Goal: Task Accomplishment & Management: Use online tool/utility

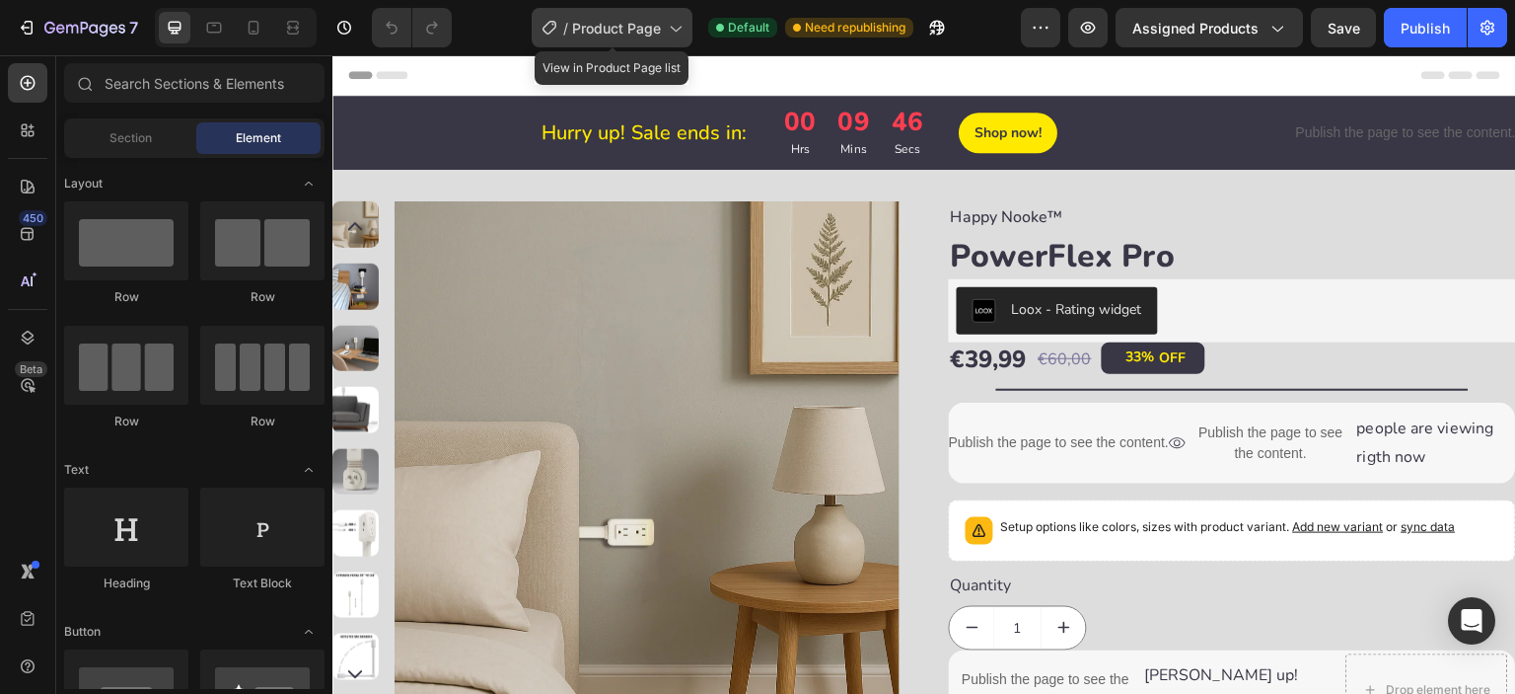
click at [653, 26] on span "Product Page" at bounding box center [616, 28] width 89 height 21
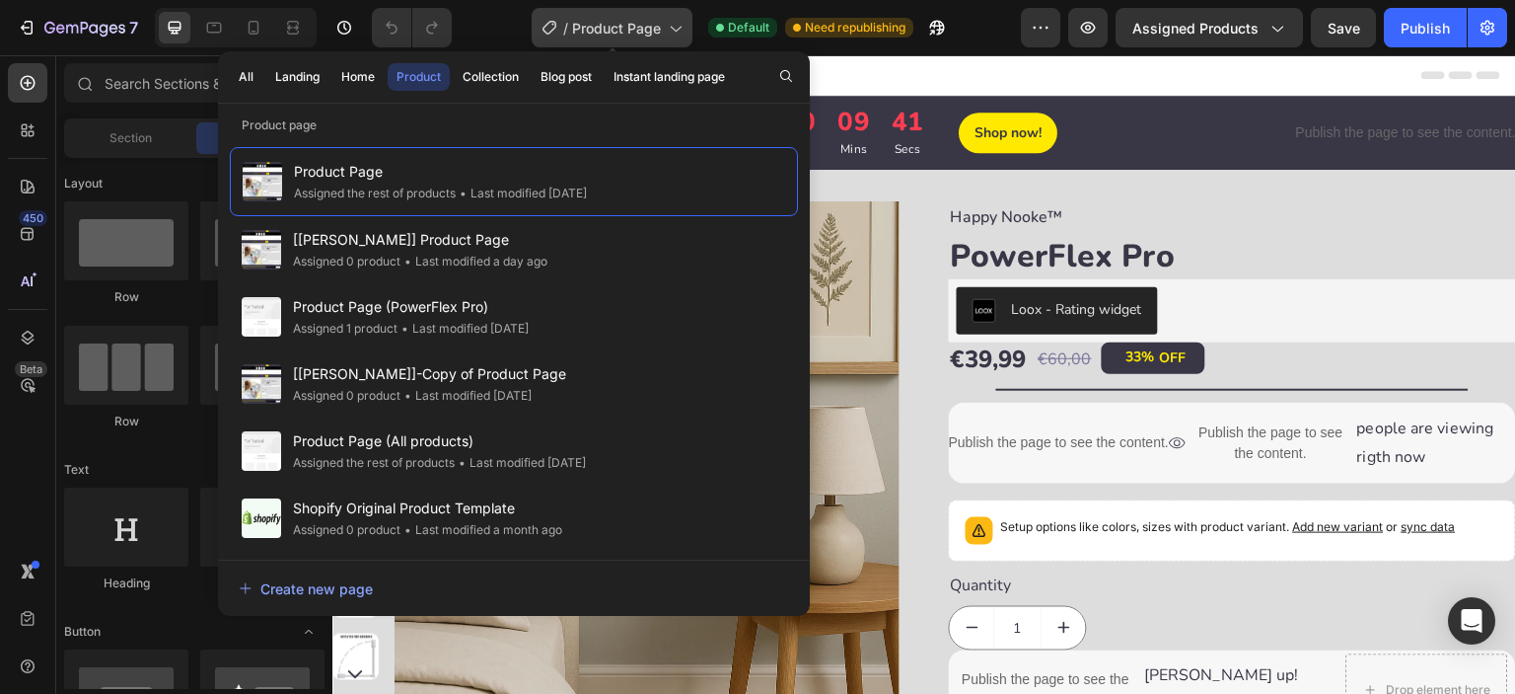
click at [653, 26] on span "Product Page" at bounding box center [616, 28] width 89 height 21
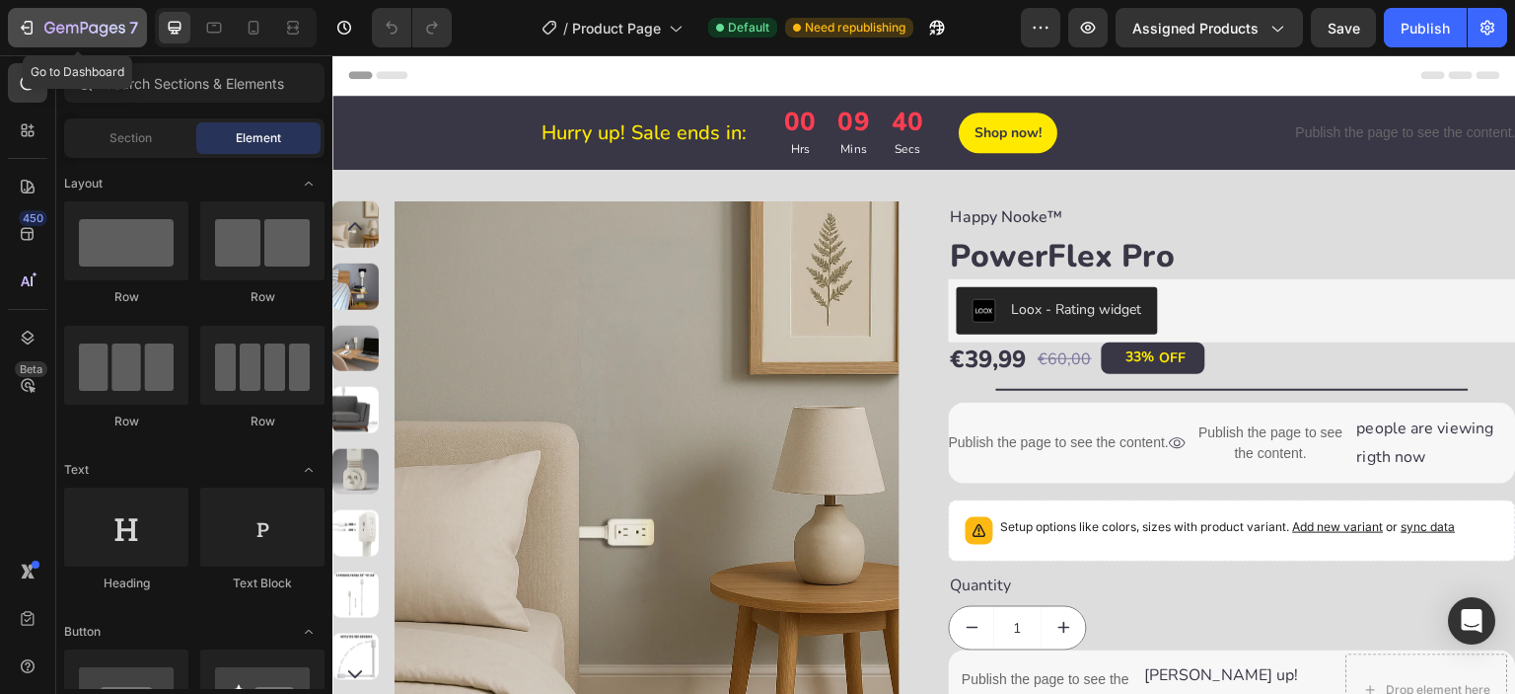
click at [47, 16] on div "7" at bounding box center [91, 28] width 94 height 24
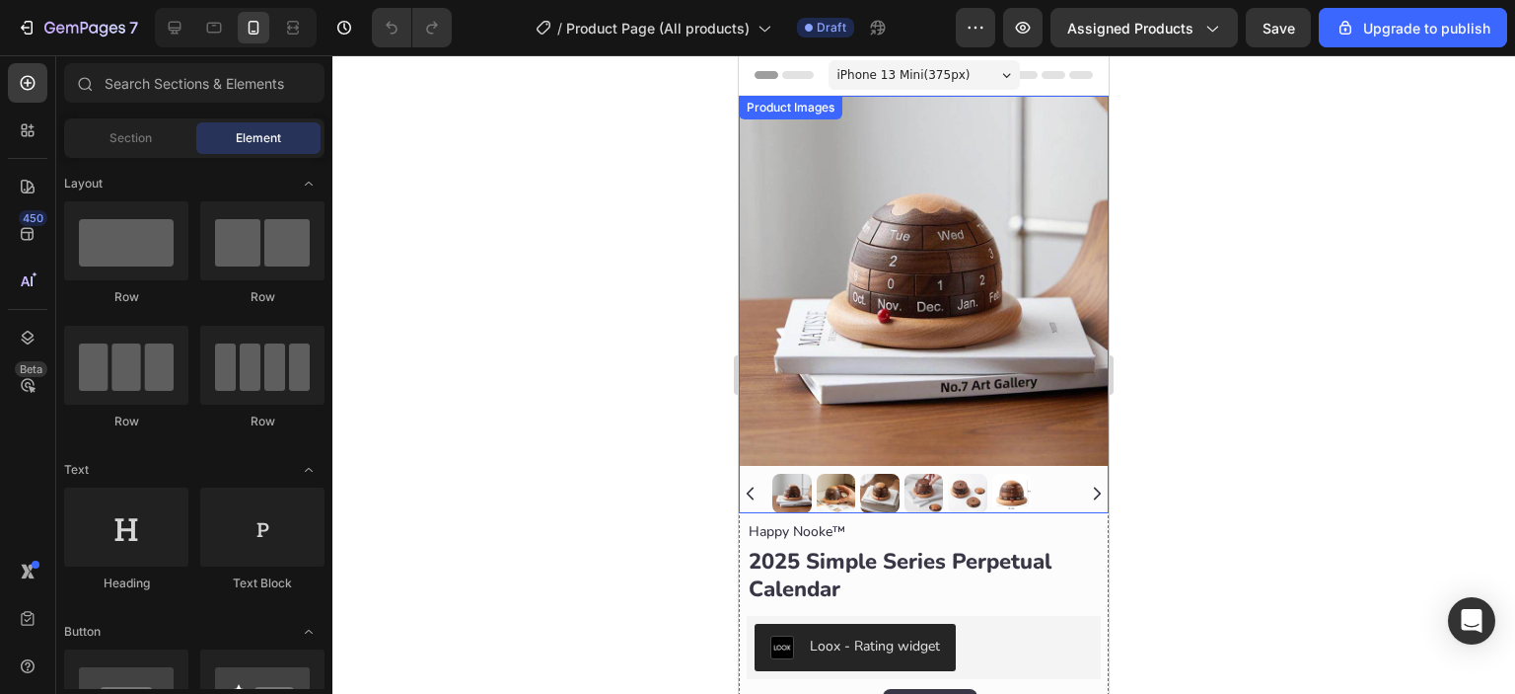
scroll to position [493, 0]
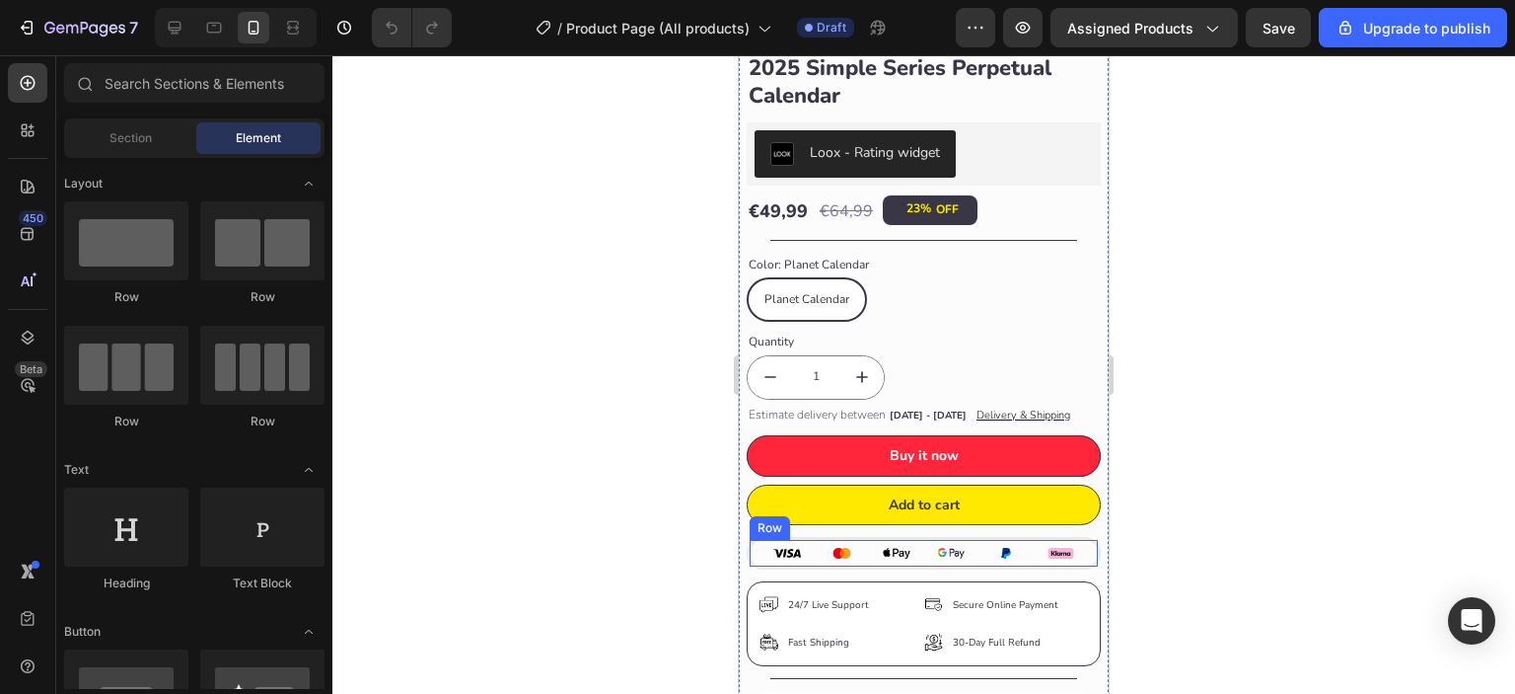
click at [806, 539] on div "Image Image Image Image Image Image Row" at bounding box center [924, 553] width 354 height 33
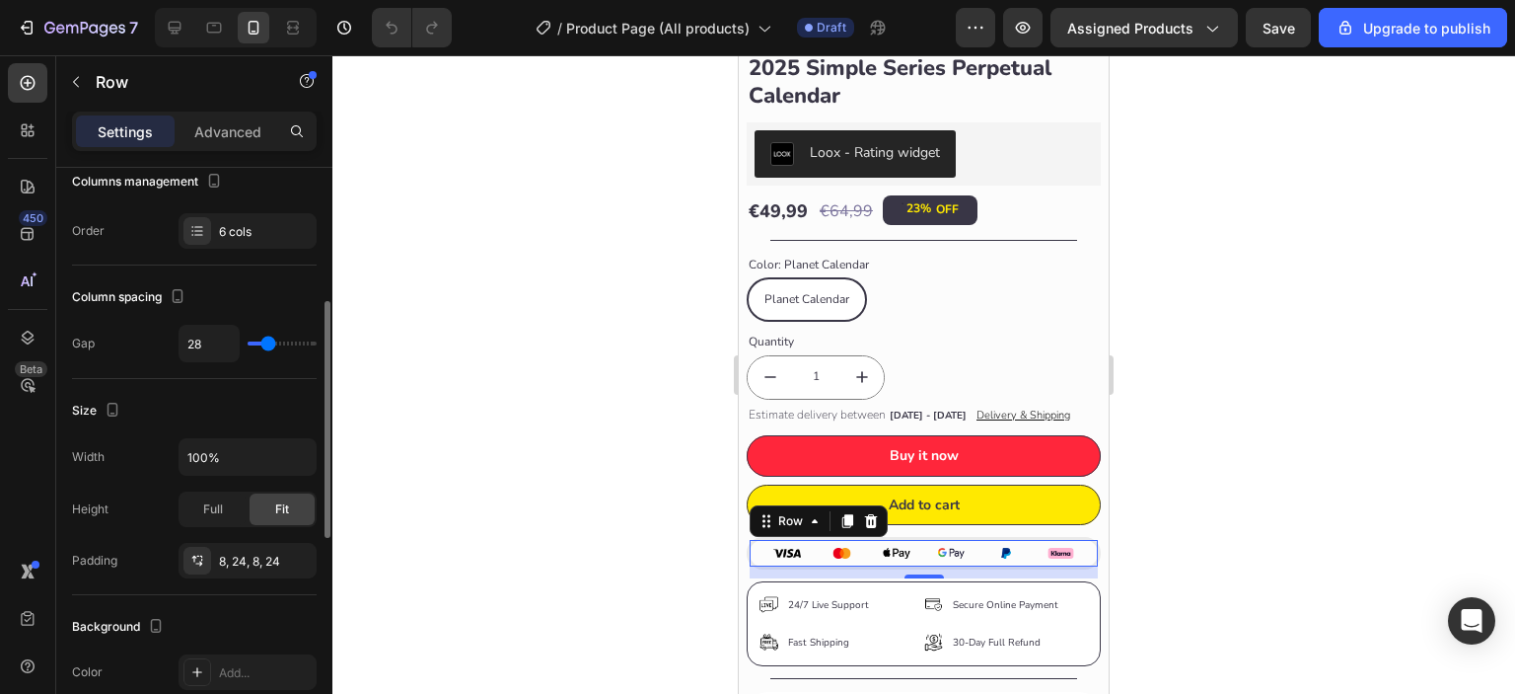
scroll to position [492, 0]
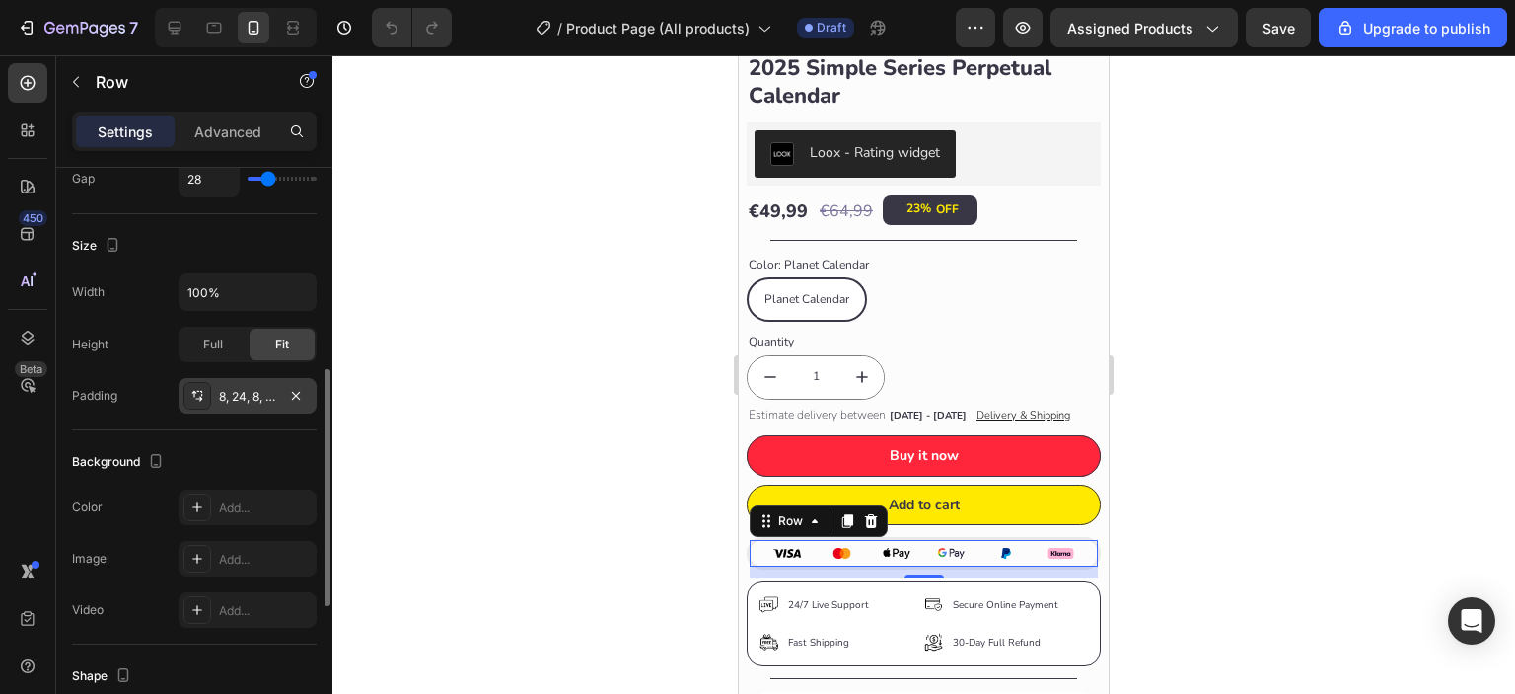
click at [250, 397] on div "8, 24, 8, 24" at bounding box center [247, 397] width 57 height 18
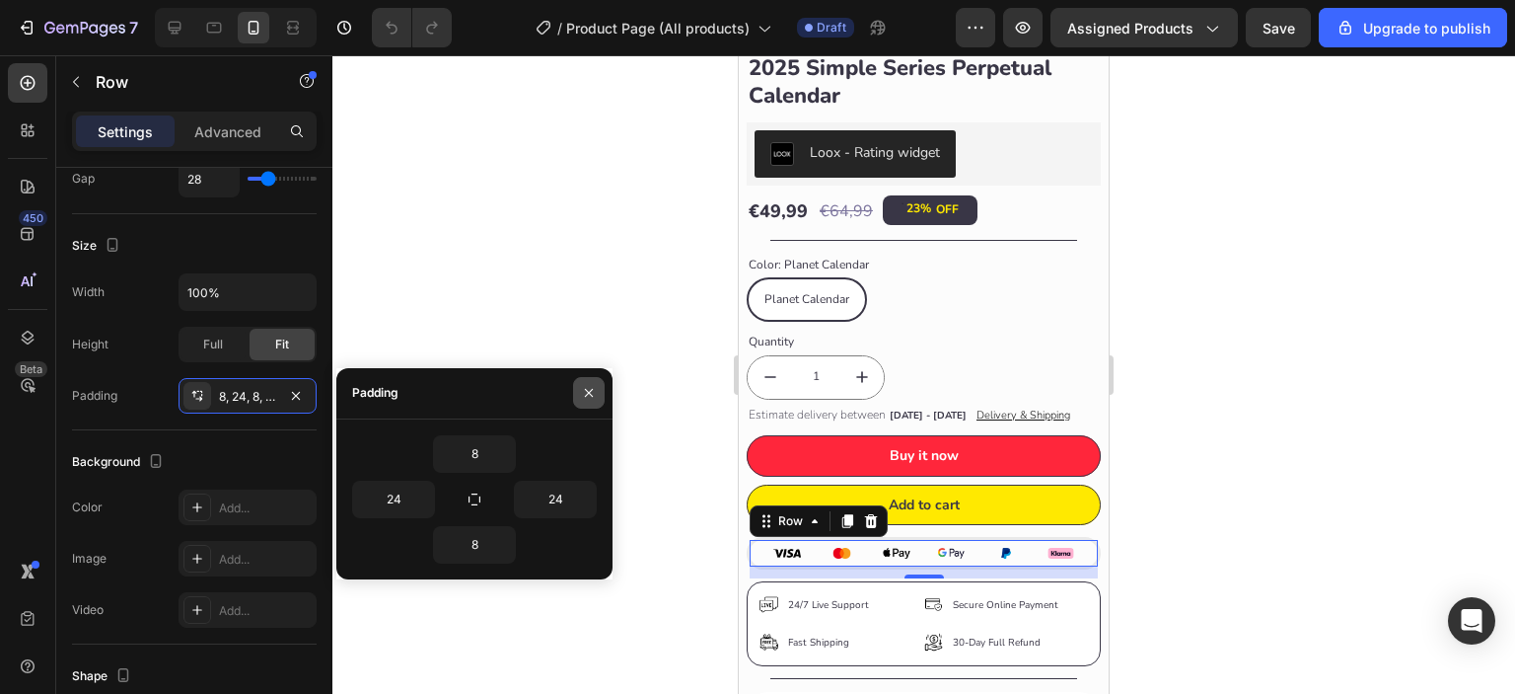
click at [588, 402] on button "button" at bounding box center [589, 393] width 32 height 32
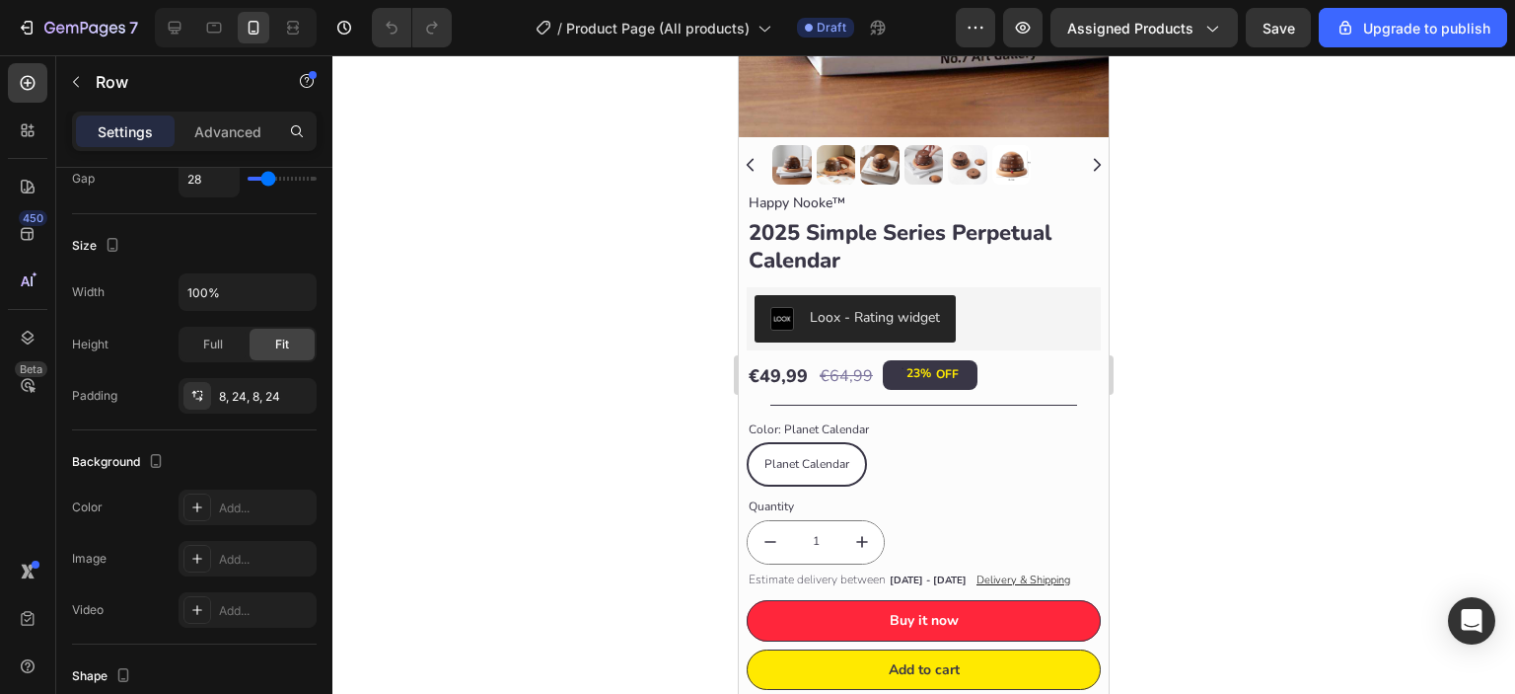
scroll to position [493, 0]
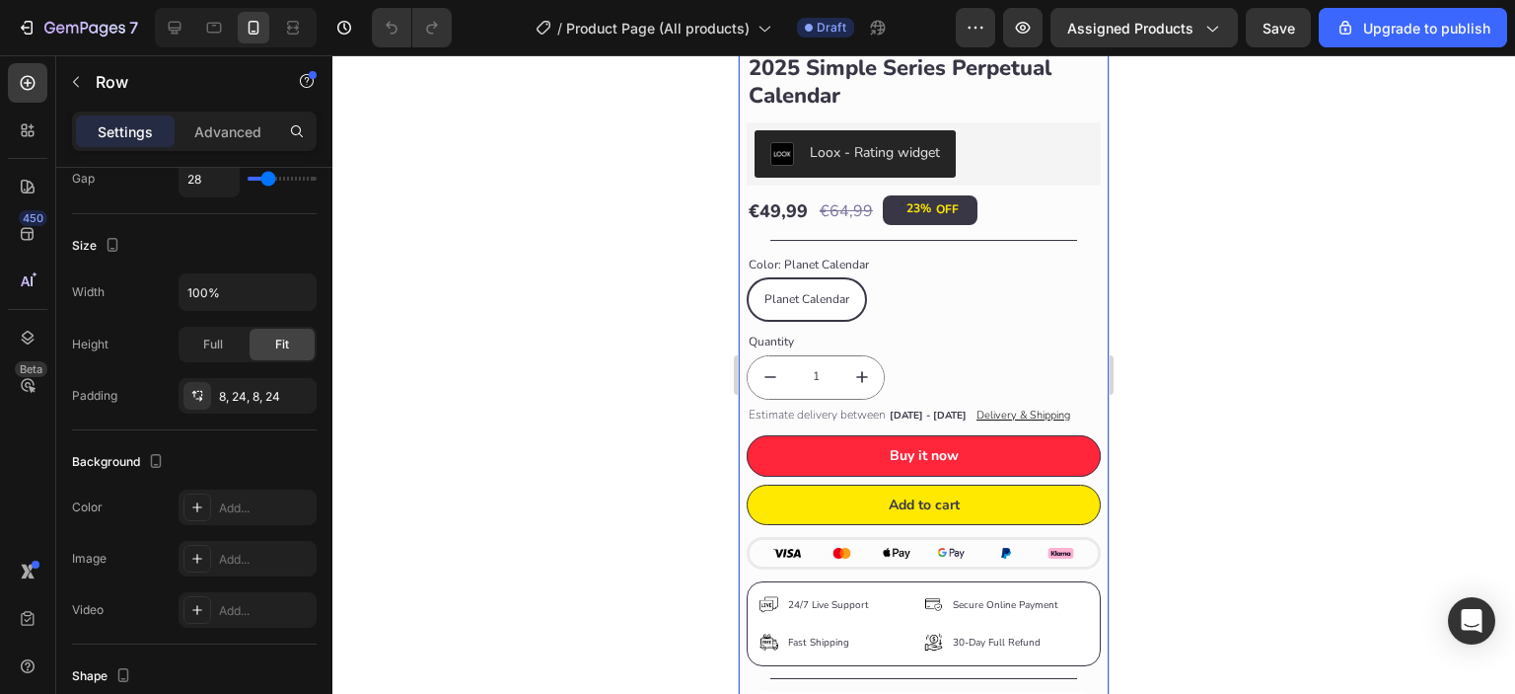
click at [1083, 307] on div "Happy Nooke™ Product Vendor 2025 Simple Series Perpetual Calendar Product Title…" at bounding box center [924, 429] width 354 height 810
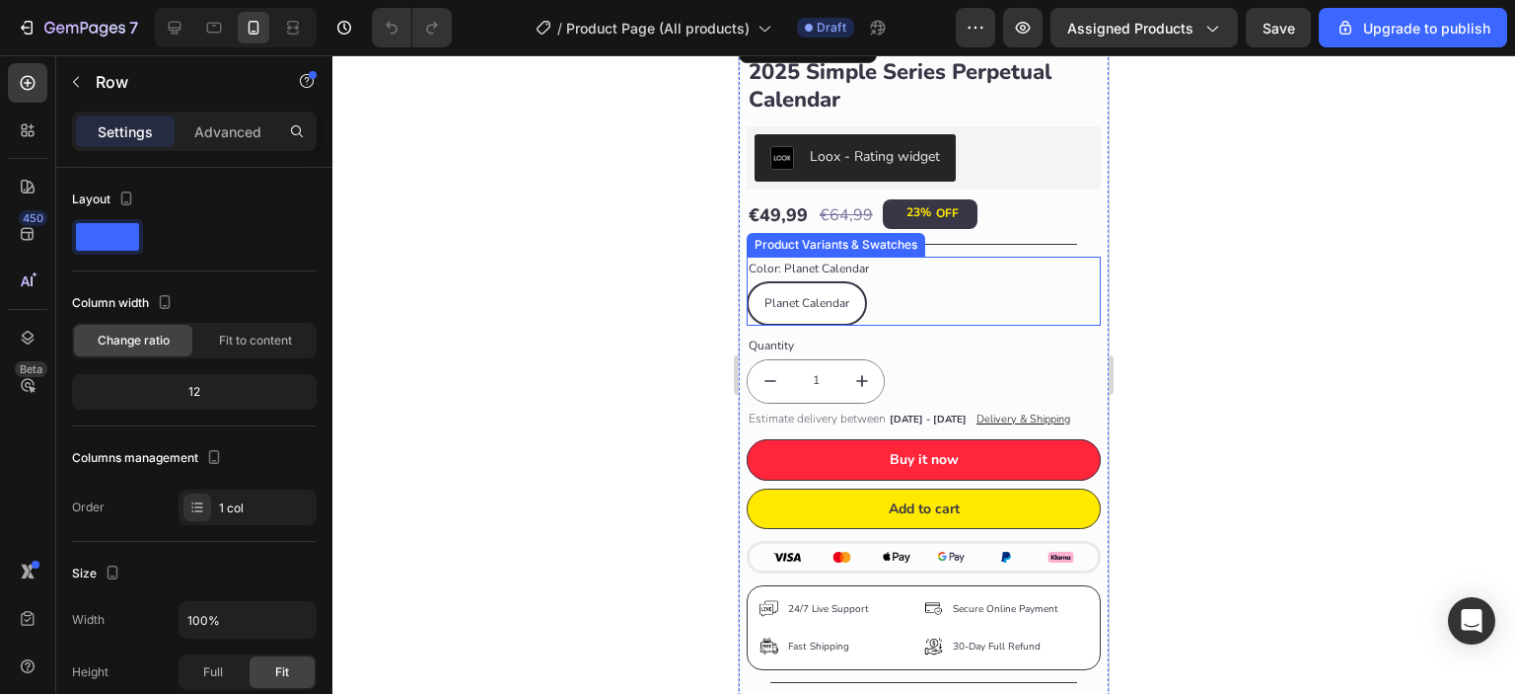
scroll to position [0, 0]
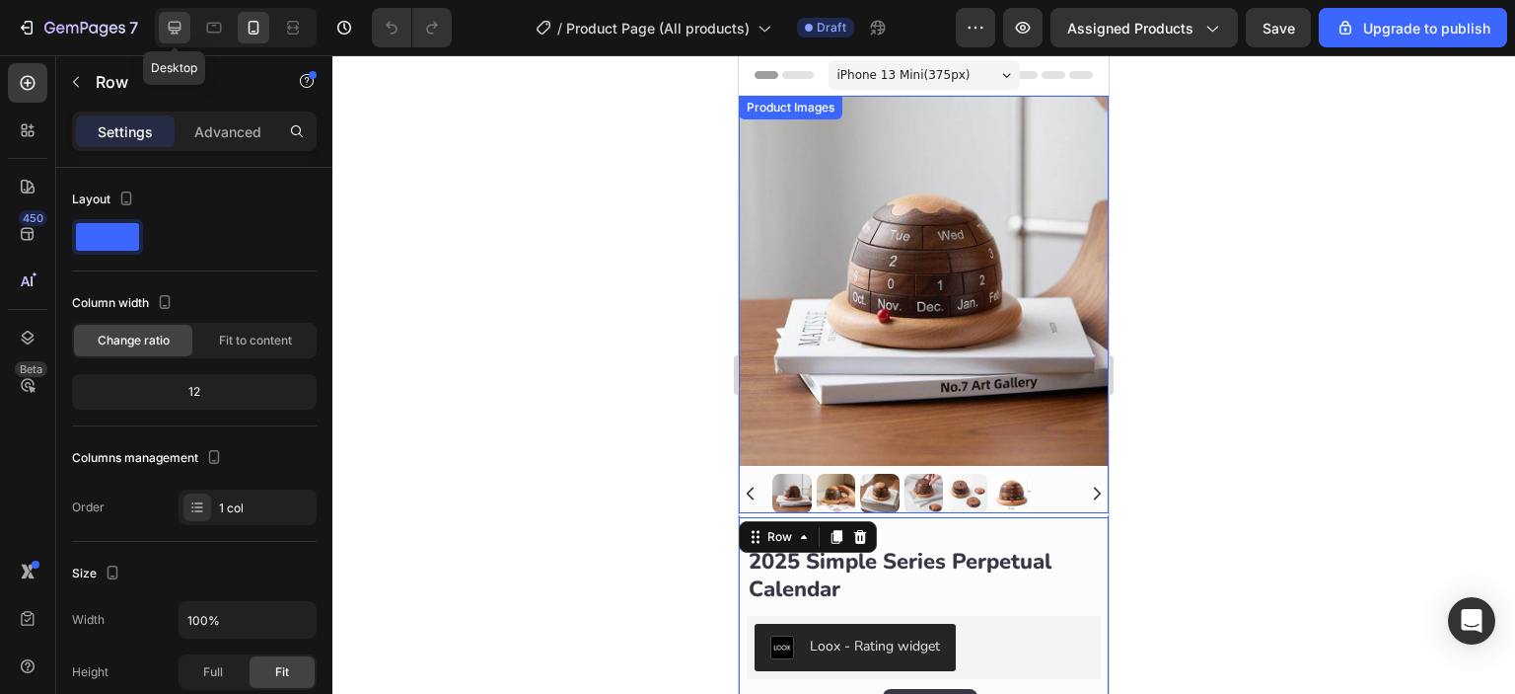
click at [184, 29] on div at bounding box center [175, 28] width 32 height 32
type input "1200"
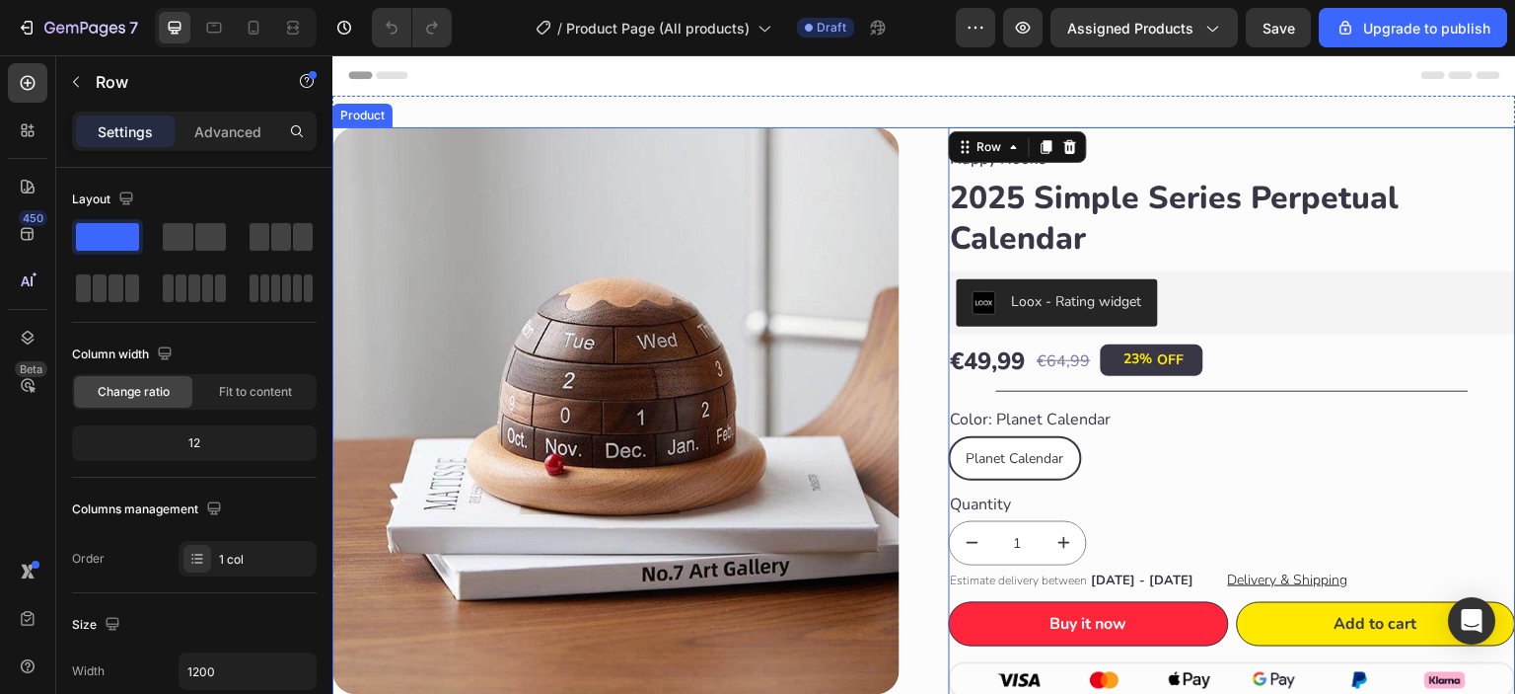
scroll to position [3, 0]
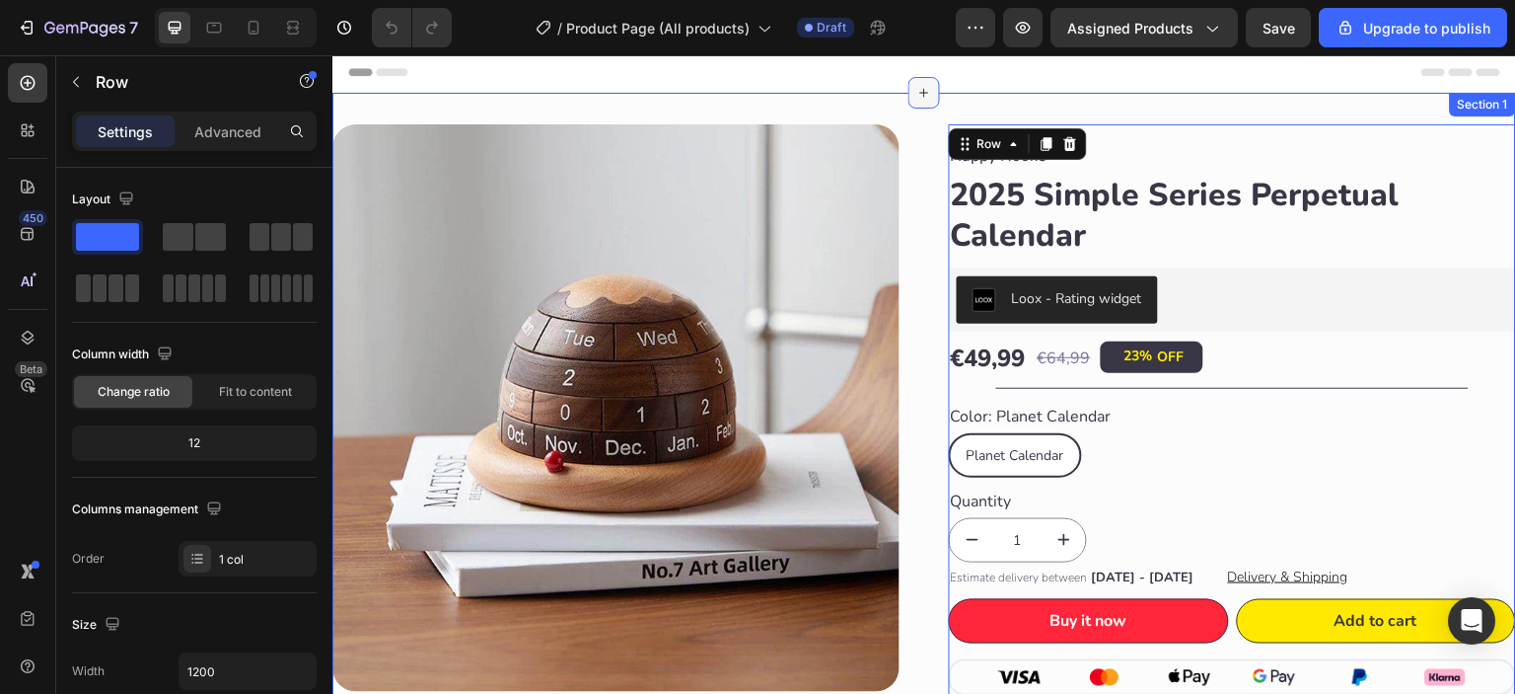
click at [916, 106] on div at bounding box center [925, 93] width 32 height 32
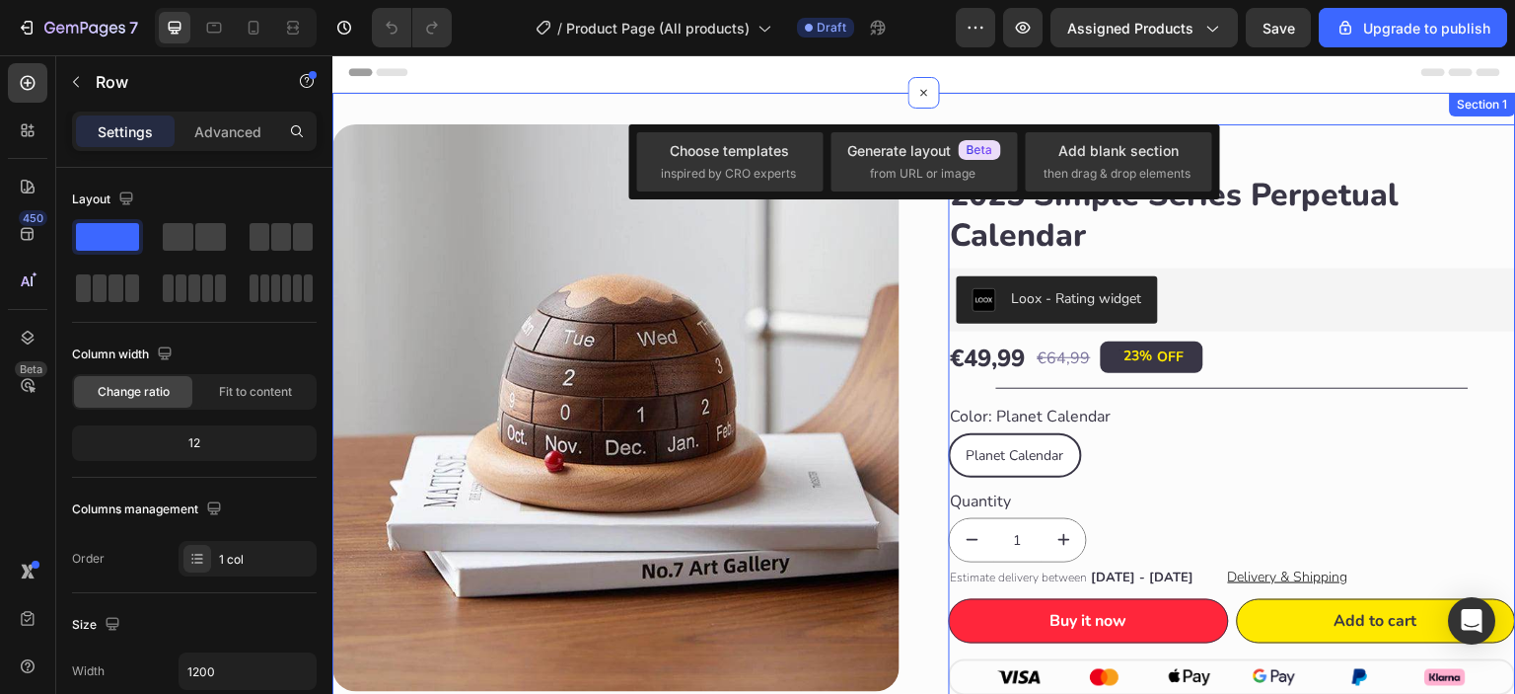
click at [855, 110] on div "Product Images Product Images Happy Nooke™ Product Vendor 2025 Simple Series Pe…" at bounding box center [924, 577] width 1184 height 969
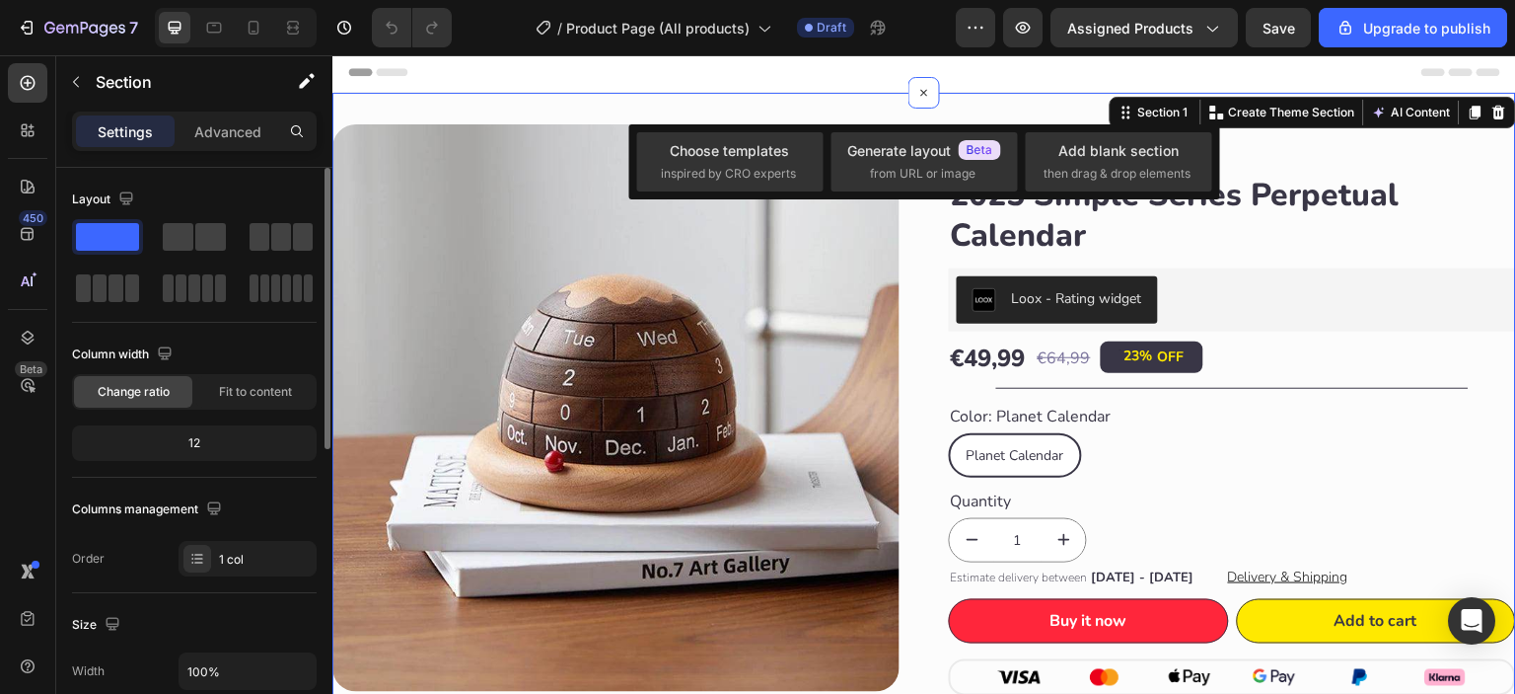
scroll to position [328, 0]
